Goal: Task Accomplishment & Management: Manage account settings

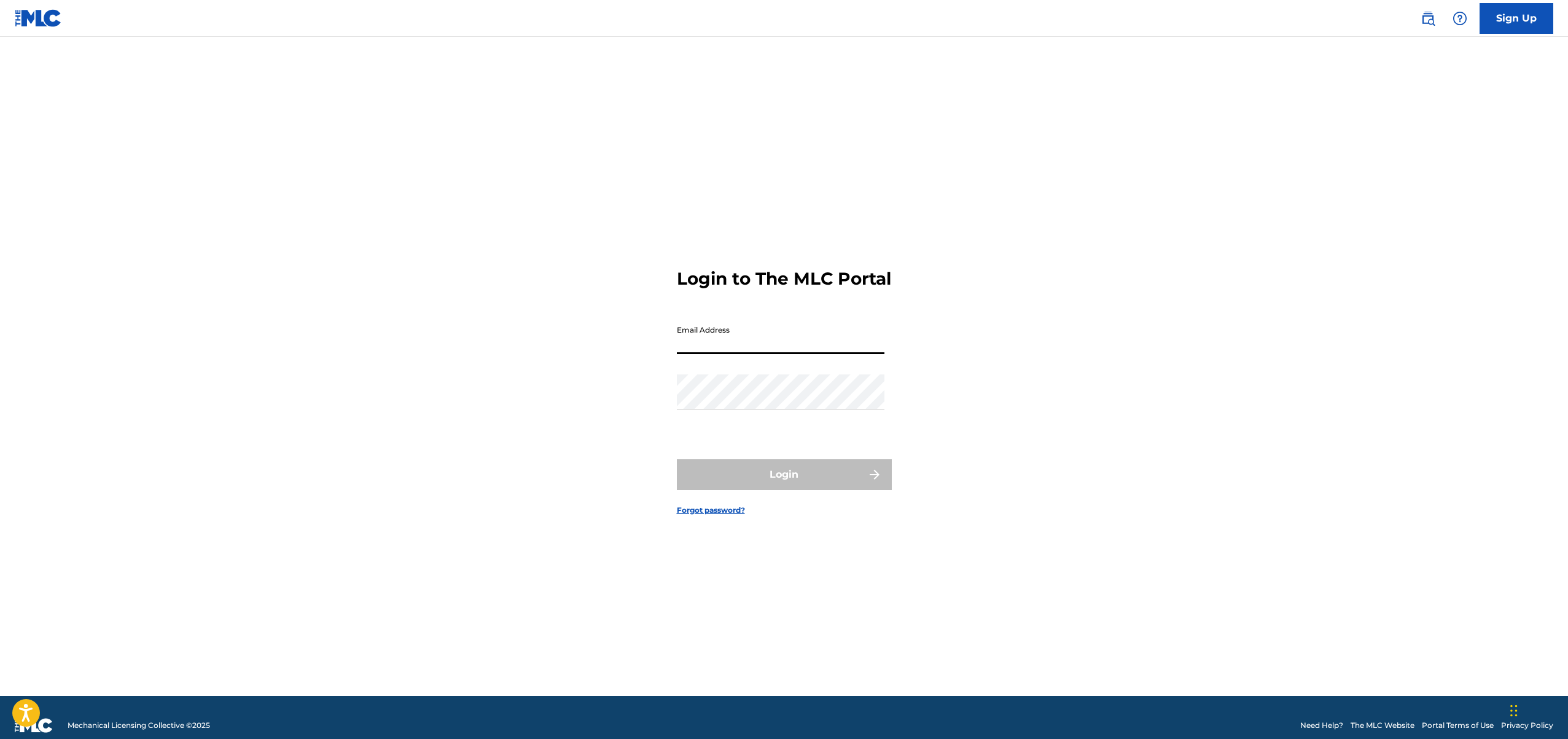
click at [751, 352] on input "Email Address" at bounding box center [780, 336] width 208 height 35
type input "[EMAIL_ADDRESS][DOMAIN_NAME]"
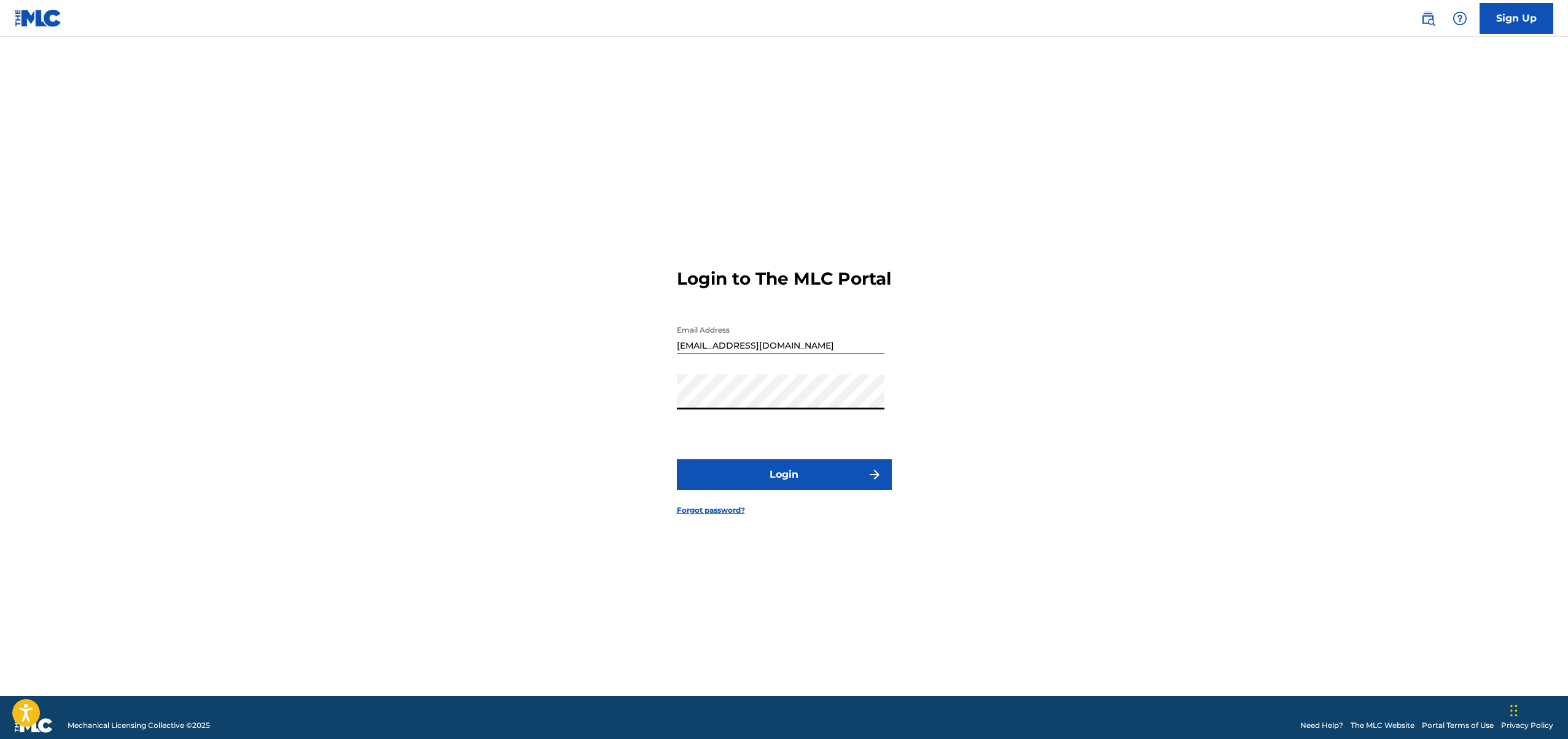
click at [775, 488] on button "Login" at bounding box center [784, 474] width 215 height 31
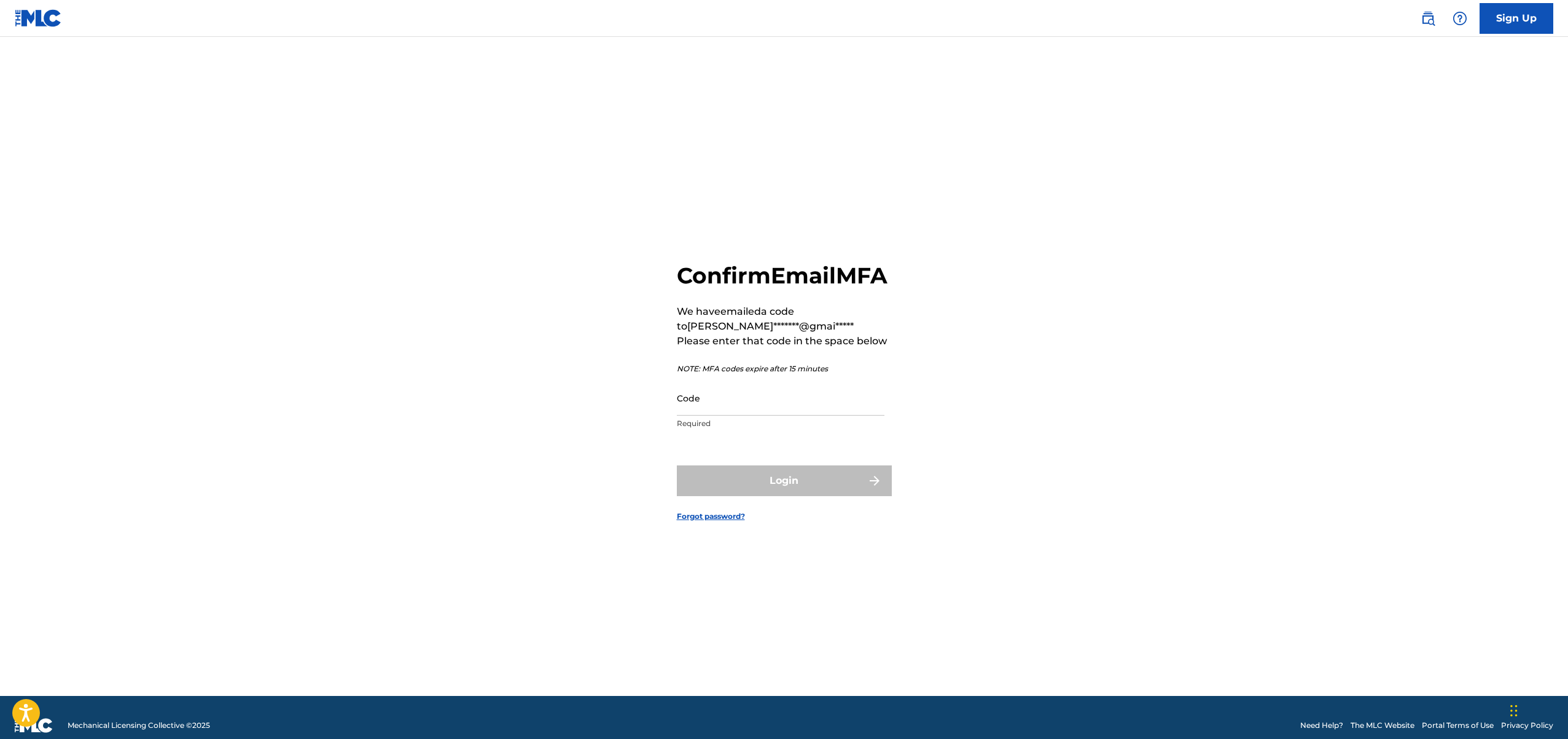
click at [709, 412] on input "Code" at bounding box center [780, 398] width 208 height 35
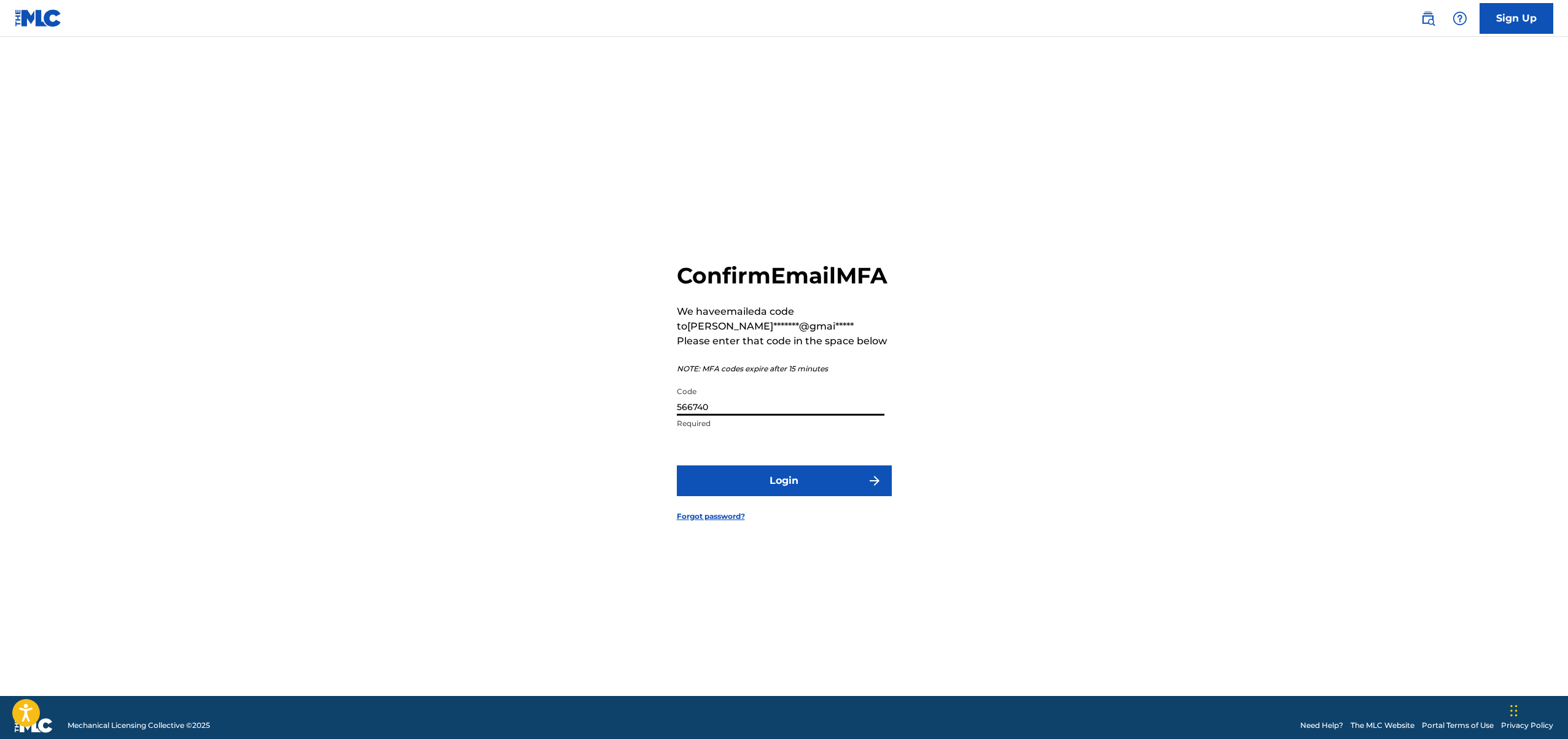
type input "566740"
click at [676, 465] on button "Login" at bounding box center [784, 481] width 215 height 31
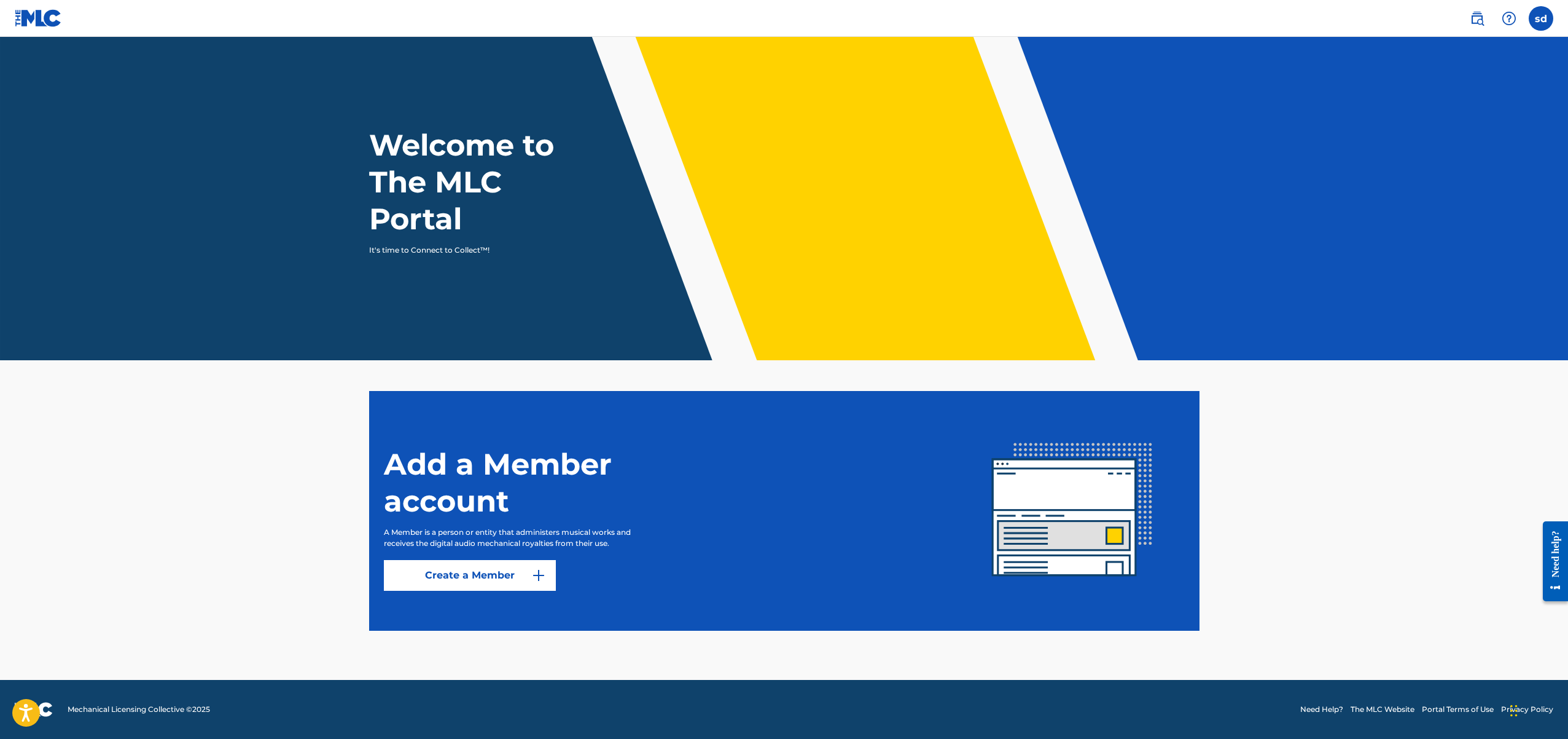
click at [1485, 16] on link at bounding box center [1477, 18] width 24 height 24
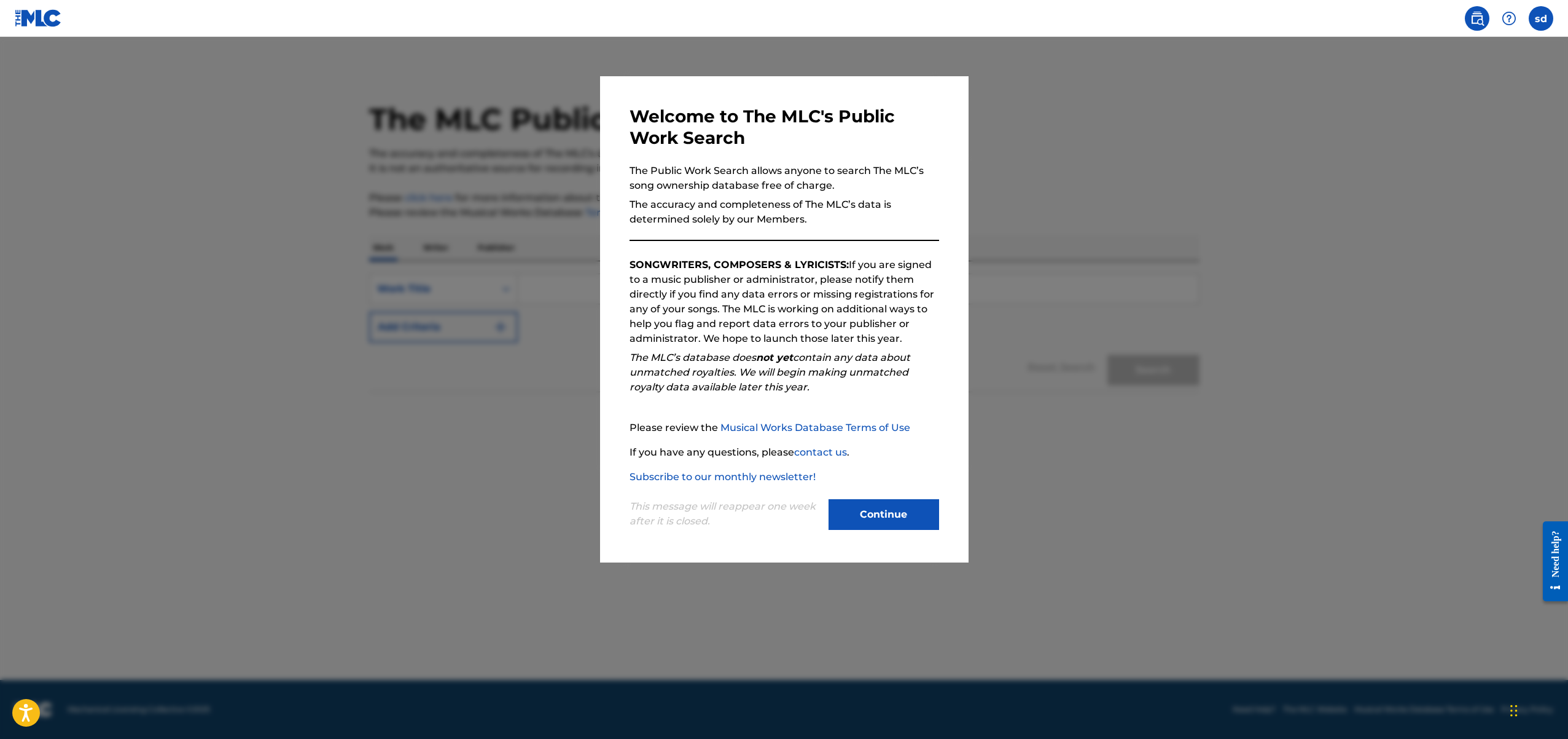
click at [1142, 94] on div at bounding box center [784, 406] width 1568 height 739
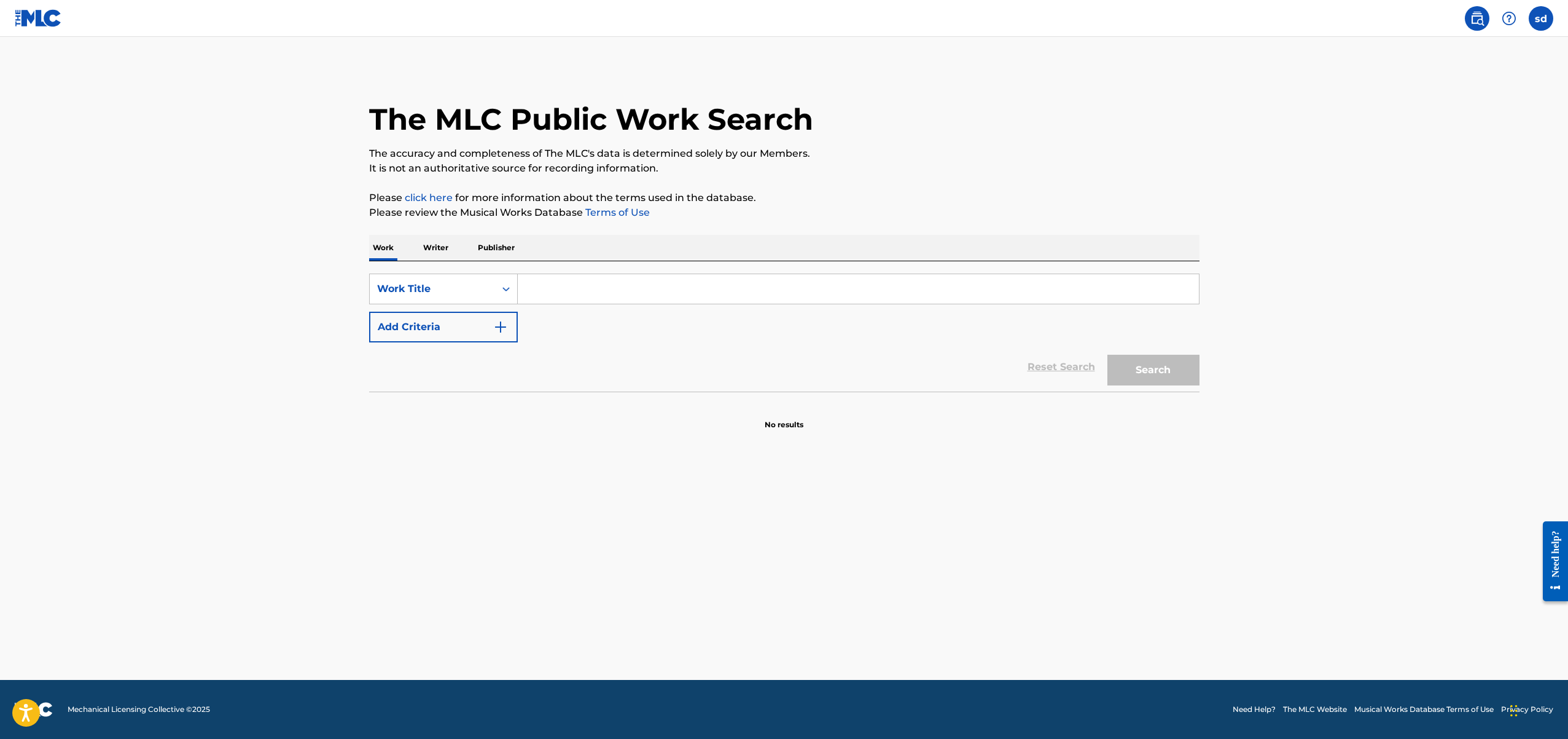
click at [1534, 19] on label at bounding box center [1541, 18] width 24 height 24
click at [1541, 18] on input "sd [PERSON_NAME] [EMAIL_ADDRESS][DOMAIN_NAME] Notification Preferences Profile …" at bounding box center [1541, 18] width 0 height 0
click at [1537, 16] on div "sd sd [PERSON_NAME] [EMAIL_ADDRESS][DOMAIN_NAME] Notification Preferences Profi…" at bounding box center [1541, 18] width 24 height 24
click at [1512, 16] on img at bounding box center [1509, 18] width 14 height 14
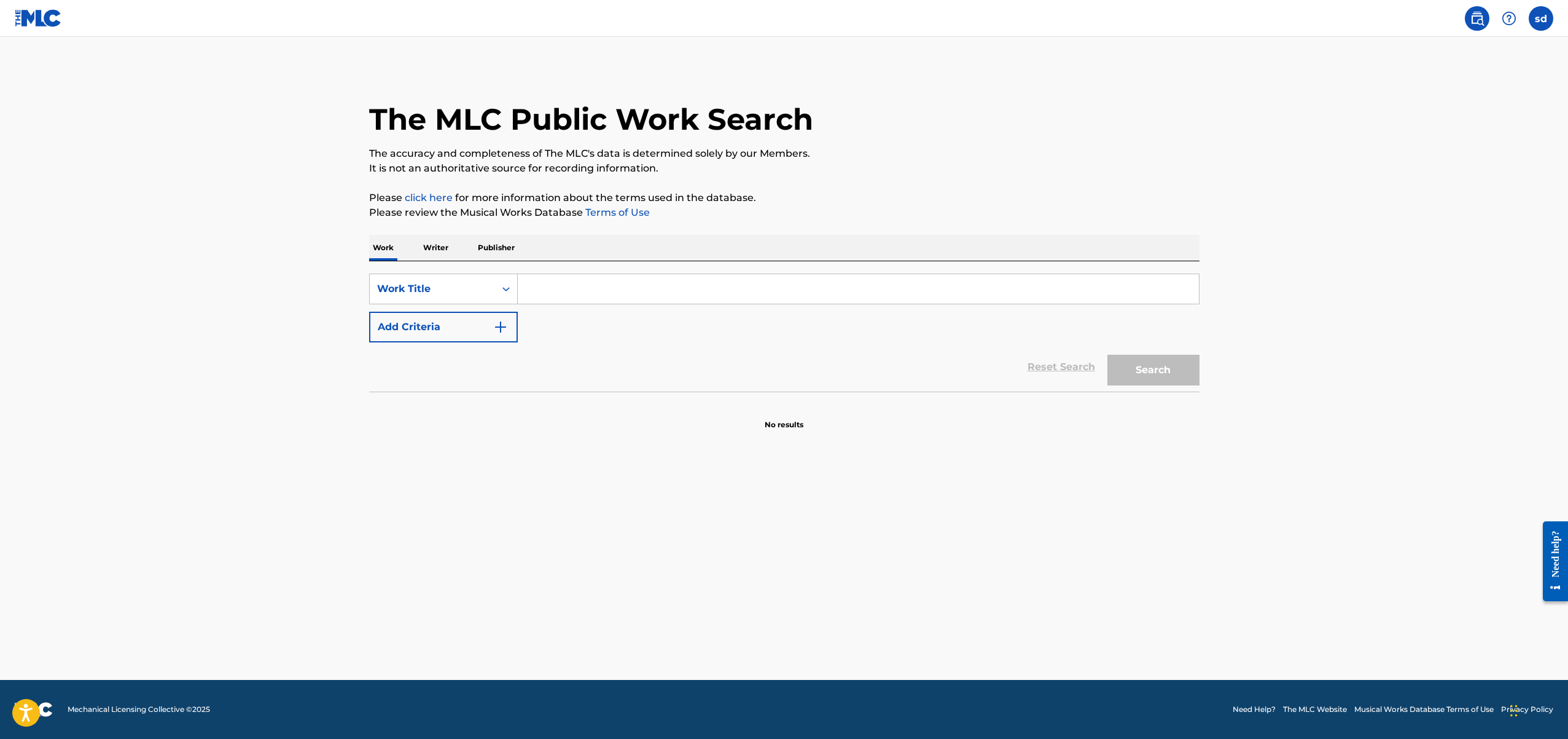
click at [1513, 18] on img at bounding box center [1509, 18] width 14 height 14
click at [1498, 78] on p "View portal intro" at bounding box center [1510, 81] width 104 height 30
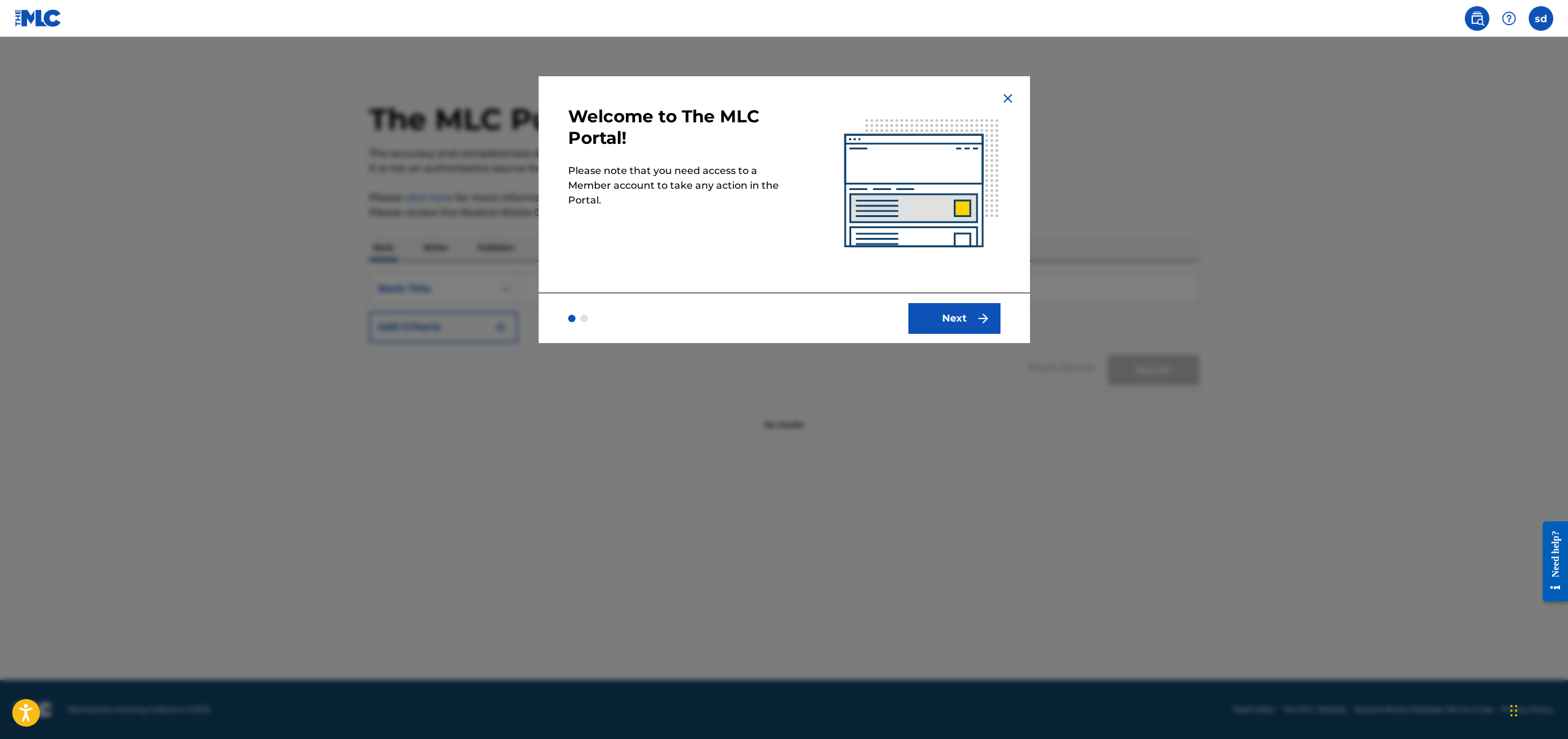
click at [956, 324] on button "Next" at bounding box center [954, 319] width 92 height 31
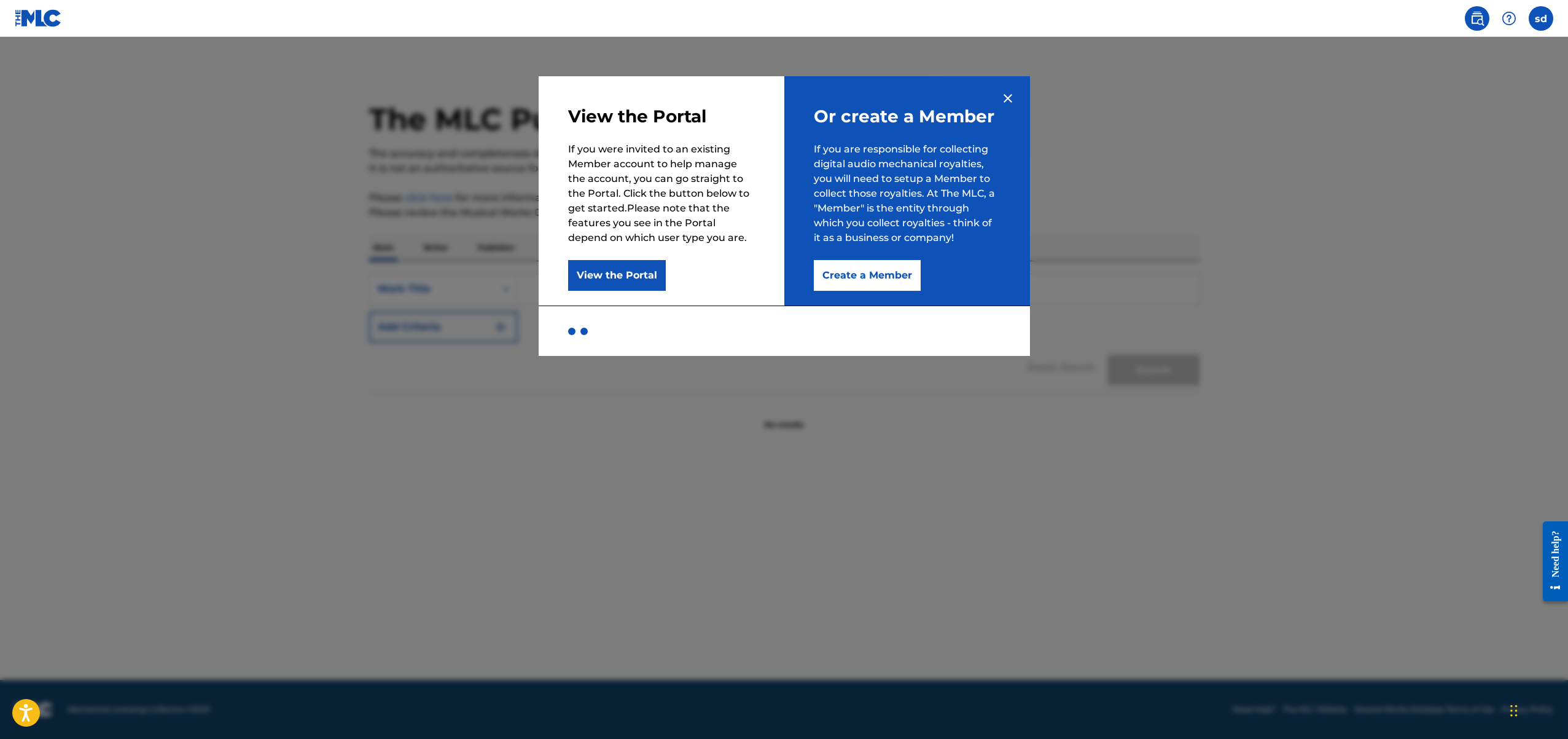
click at [1538, 21] on label at bounding box center [1541, 18] width 24 height 24
click at [1541, 18] on input "sd [PERSON_NAME] [EMAIL_ADDRESS][DOMAIN_NAME] Notification Preferences Profile …" at bounding box center [1541, 18] width 0 height 0
click at [1538, 21] on div "sd sd [PERSON_NAME] [EMAIL_ADDRESS][DOMAIN_NAME] Notification Preferences Profi…" at bounding box center [1541, 18] width 24 height 24
click at [630, 278] on button "View the Portal" at bounding box center [617, 275] width 98 height 31
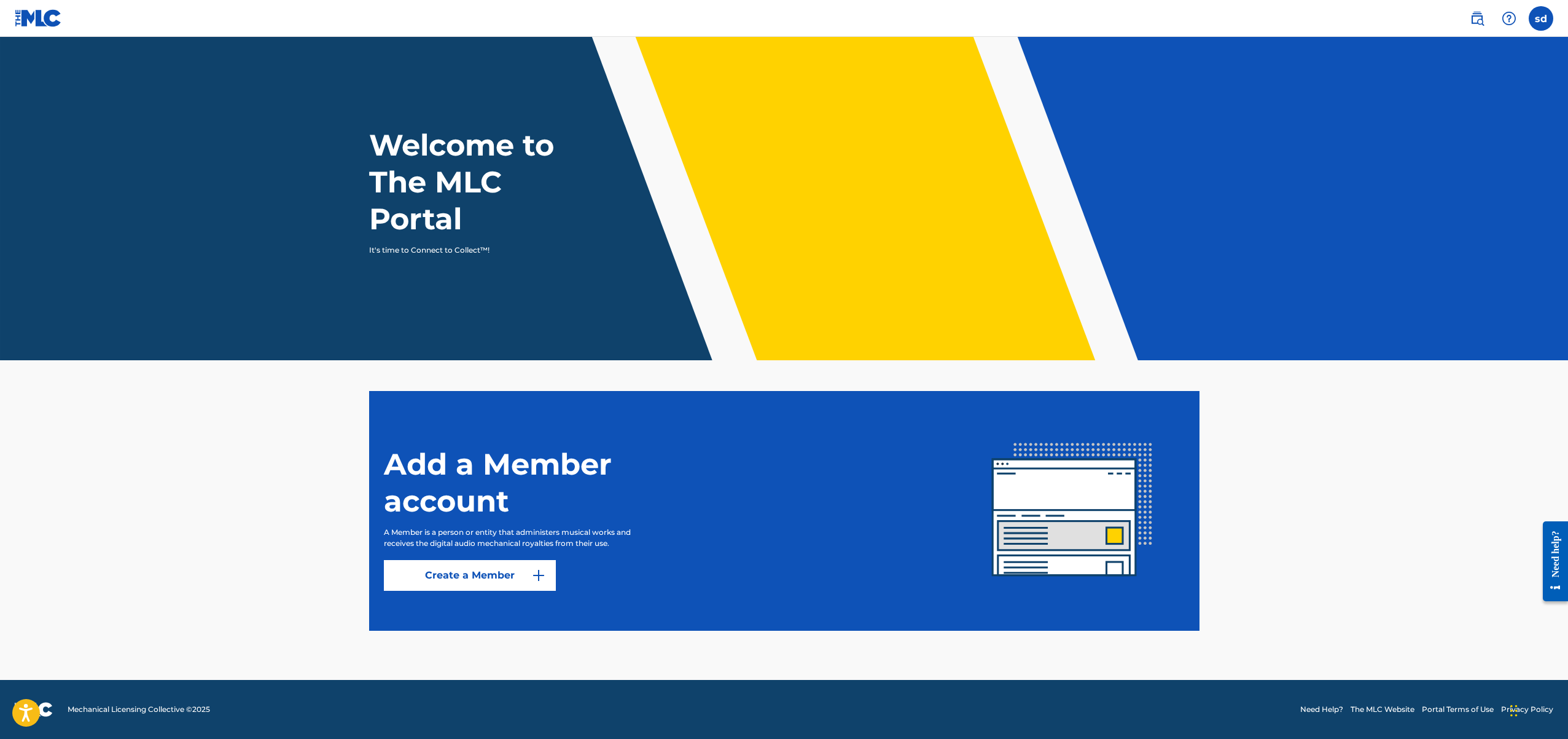
click at [1537, 16] on label at bounding box center [1541, 18] width 24 height 24
click at [1541, 18] on input "sd [PERSON_NAME] [EMAIL_ADDRESS][DOMAIN_NAME] Notification Preferences Profile …" at bounding box center [1541, 18] width 0 height 0
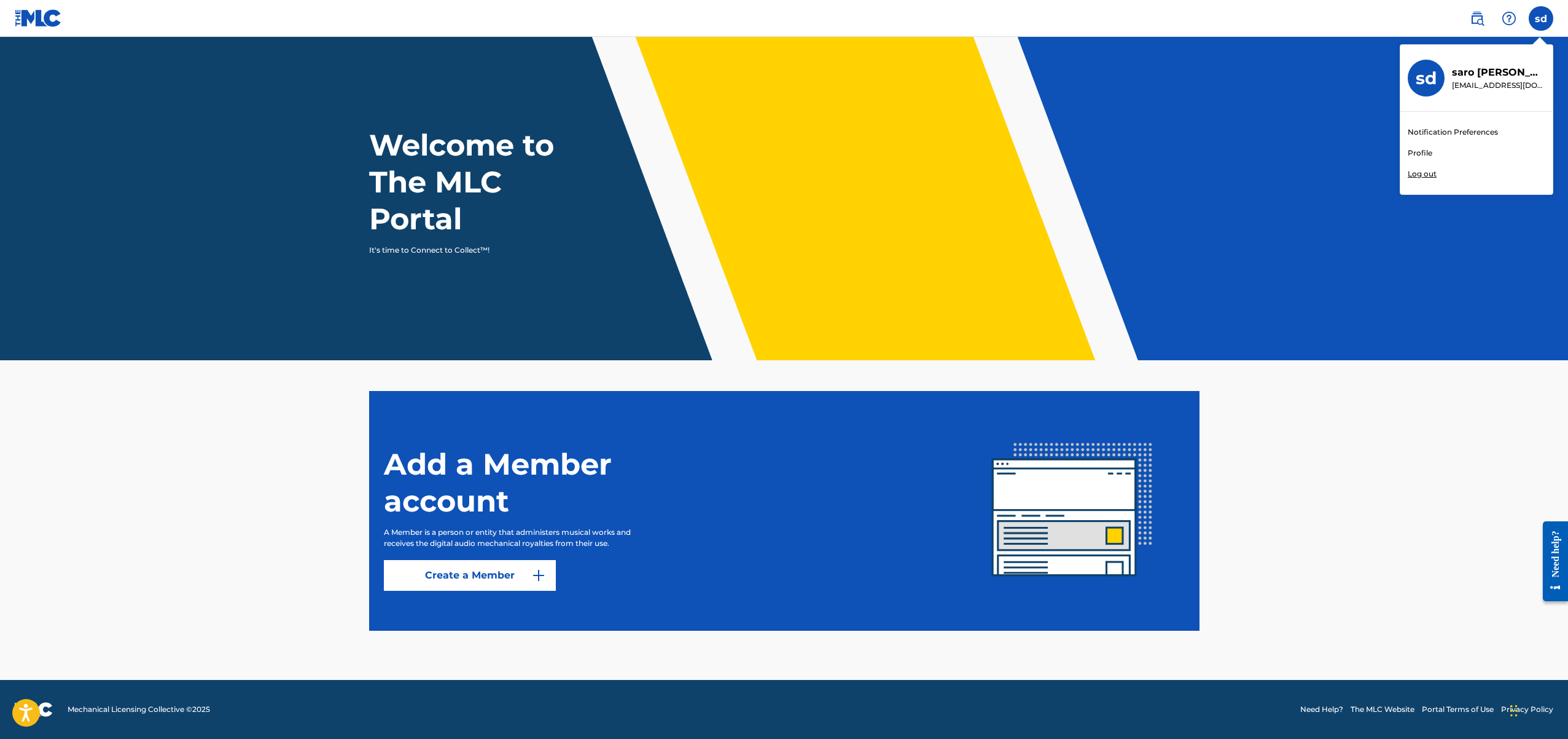
click at [1420, 151] on link "Profile" at bounding box center [1420, 153] width 24 height 11
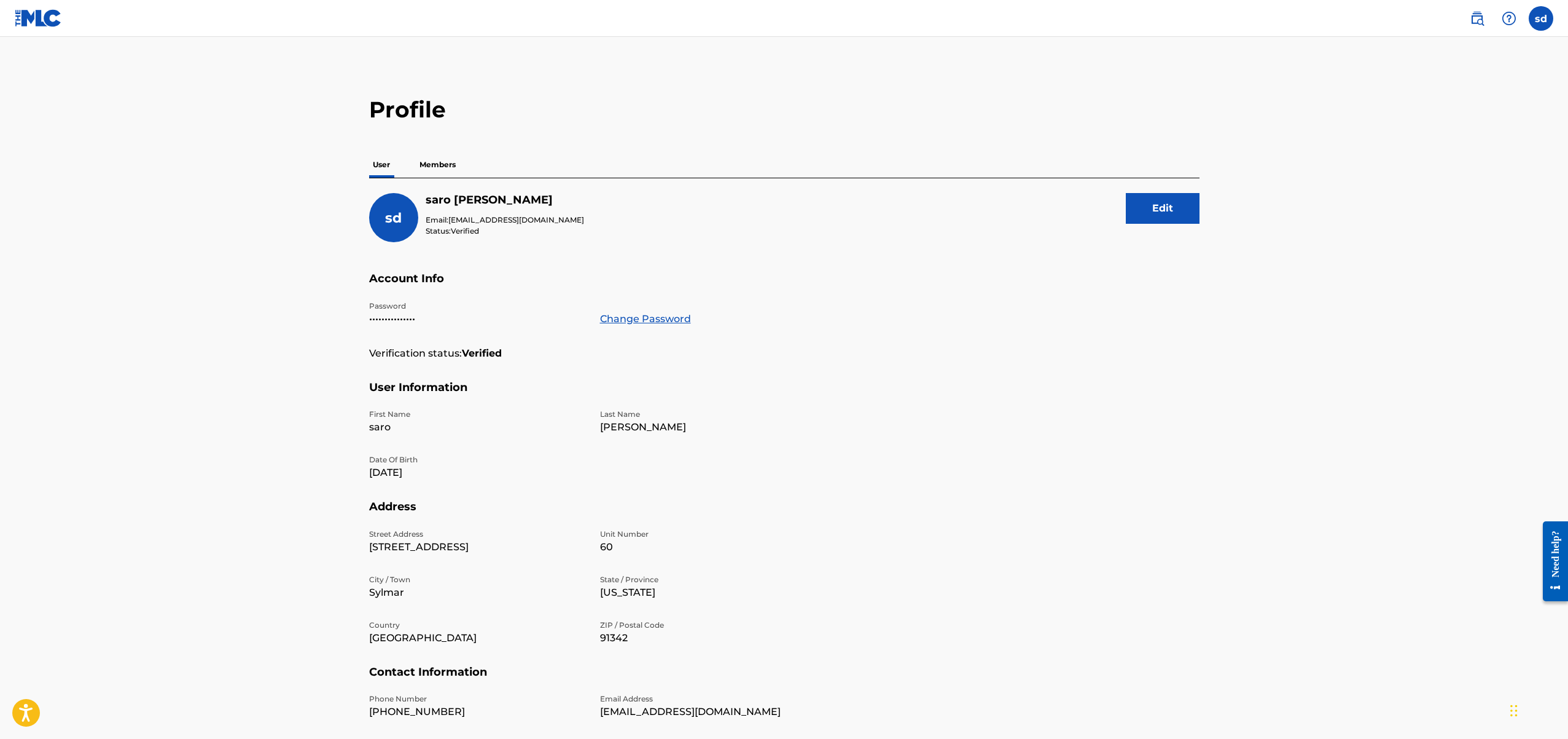
click at [430, 165] on p "Members" at bounding box center [437, 165] width 43 height 26
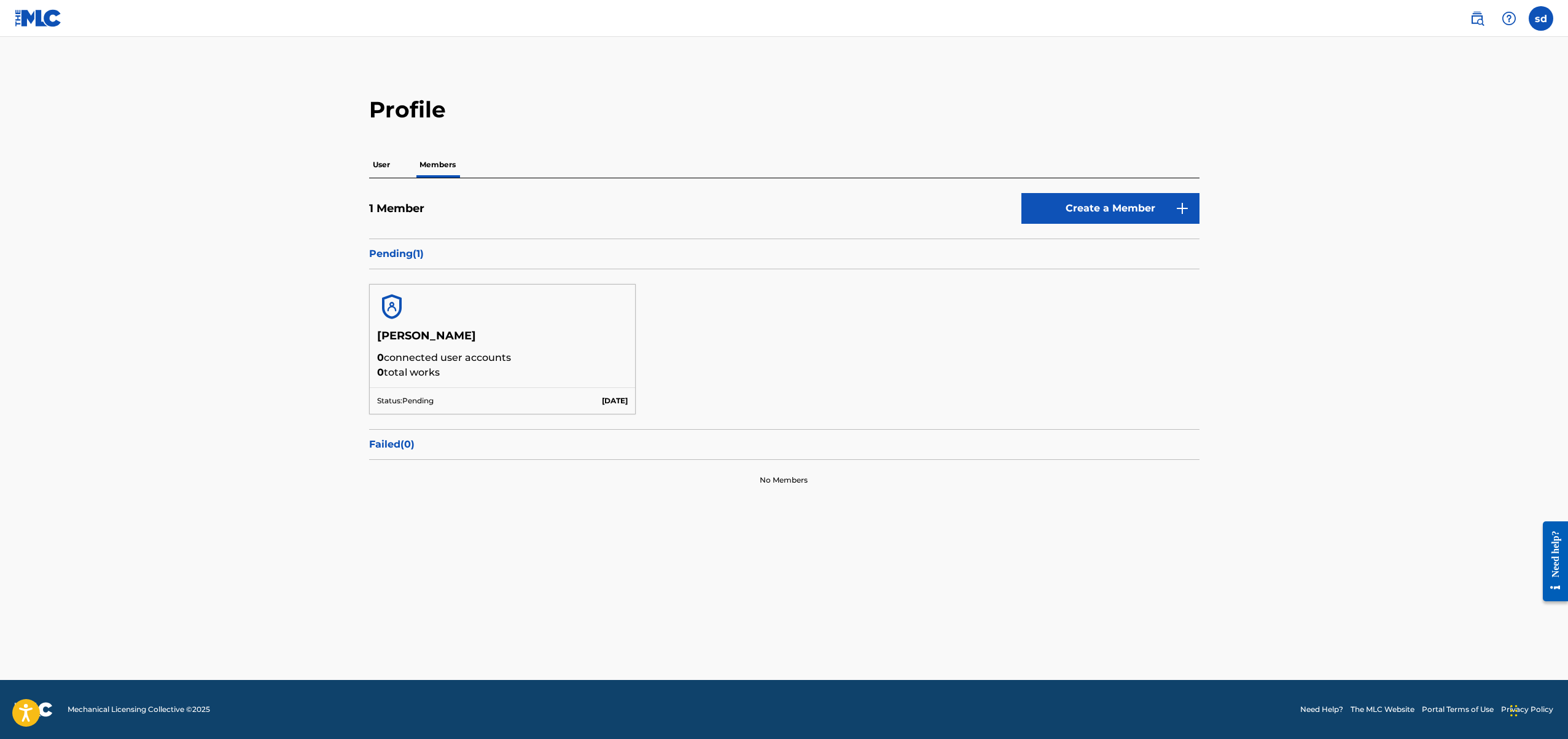
click at [402, 253] on p "Pending ( 1 )" at bounding box center [784, 254] width 830 height 14
click at [470, 266] on div "Pending ( 1 )" at bounding box center [784, 254] width 830 height 31
click at [476, 259] on p "Pending ( 1 )" at bounding box center [784, 254] width 830 height 14
click at [400, 258] on p "Pending ( 1 )" at bounding box center [784, 254] width 830 height 14
click at [1543, 18] on label at bounding box center [1541, 18] width 24 height 24
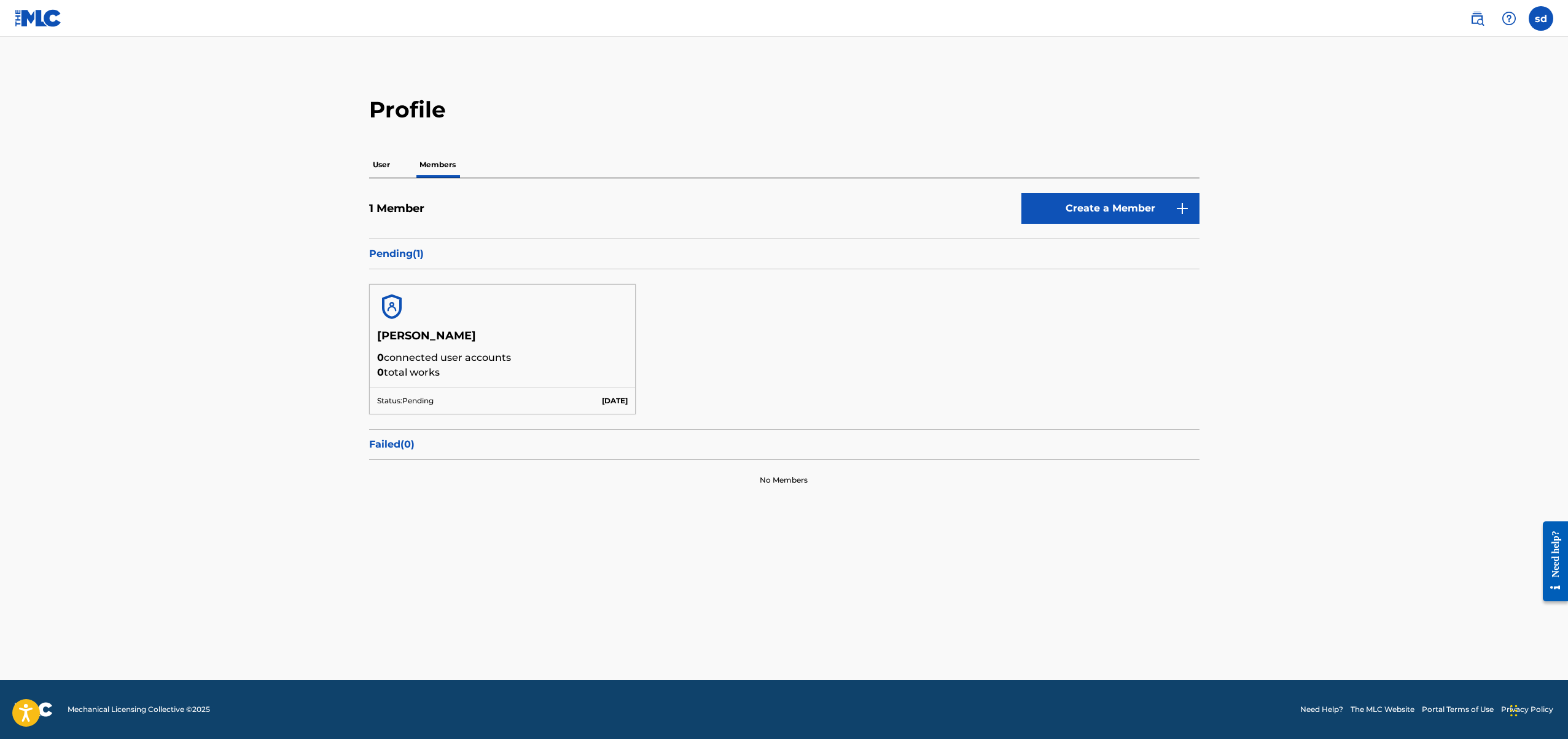
click at [1541, 18] on input "sd [PERSON_NAME] [EMAIL_ADDRESS][DOMAIN_NAME] Notification Preferences Profile …" at bounding box center [1541, 18] width 0 height 0
click at [1415, 174] on p "Log out" at bounding box center [1422, 174] width 29 height 11
click at [1541, 18] on input "sd [PERSON_NAME] [EMAIL_ADDRESS][DOMAIN_NAME] Notification Preferences Profile …" at bounding box center [1541, 18] width 0 height 0
